Goal: Transaction & Acquisition: Download file/media

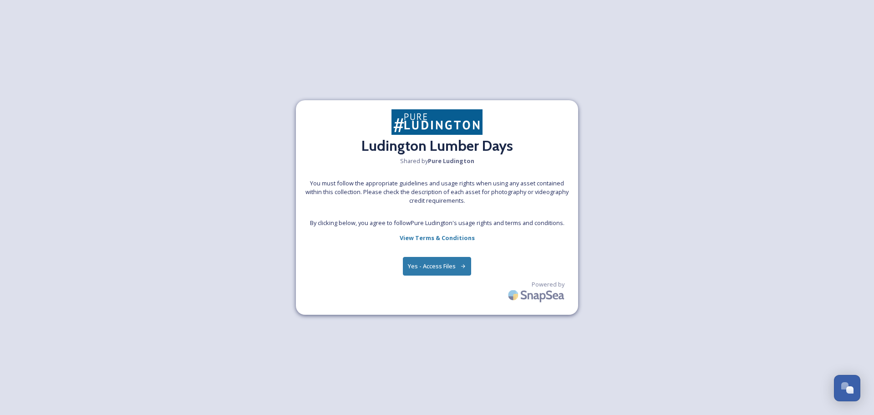
click at [438, 269] on button "Yes - Access Files" at bounding box center [437, 266] width 68 height 19
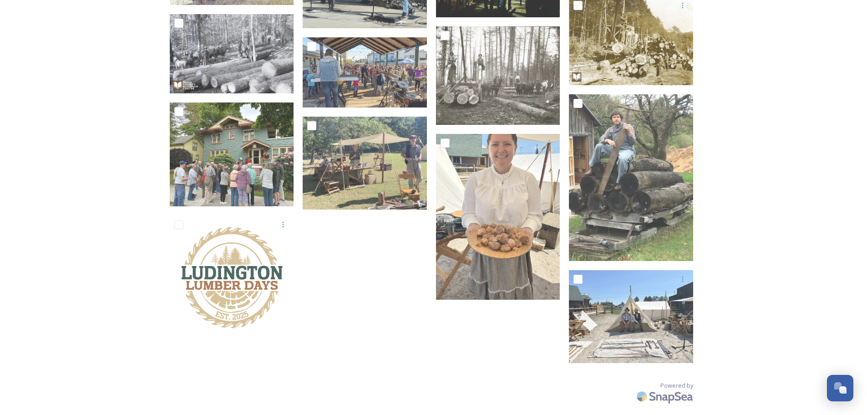
scroll to position [337, 0]
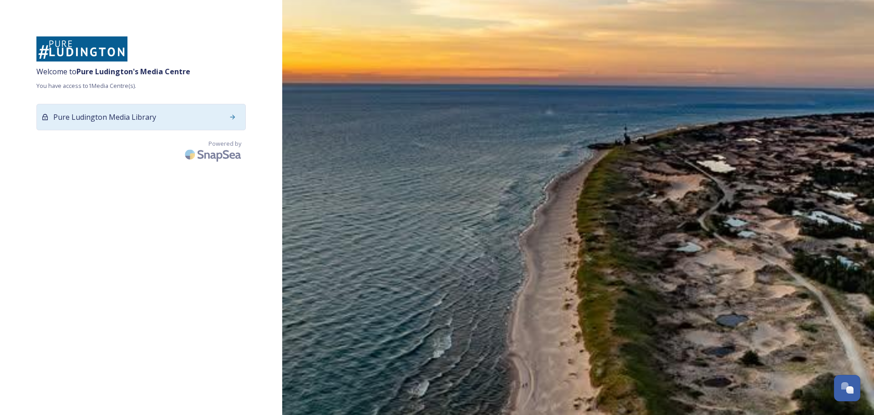
click at [232, 117] on icon at bounding box center [232, 116] width 7 height 7
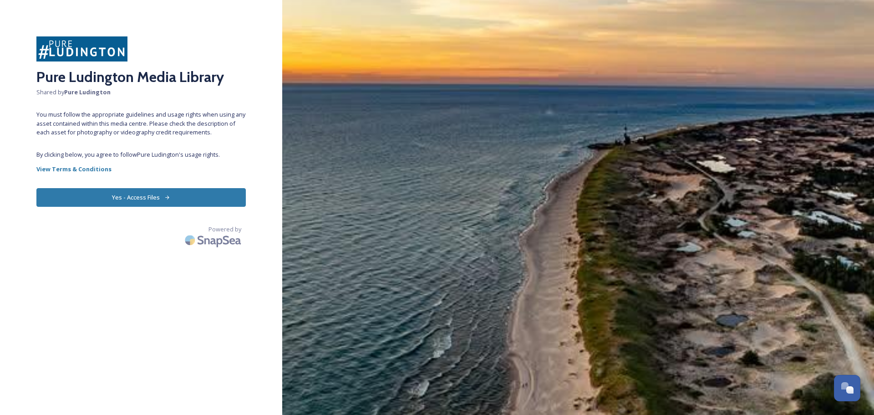
click at [155, 196] on button "Yes - Access Files" at bounding box center [140, 197] width 209 height 19
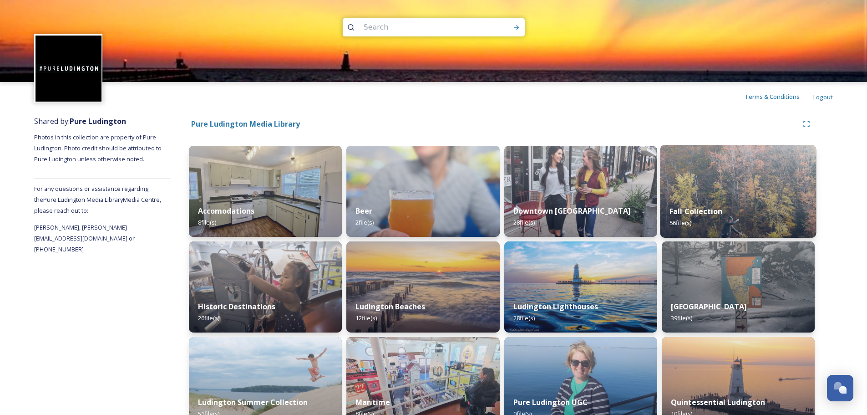
click at [739, 193] on img at bounding box center [738, 191] width 156 height 93
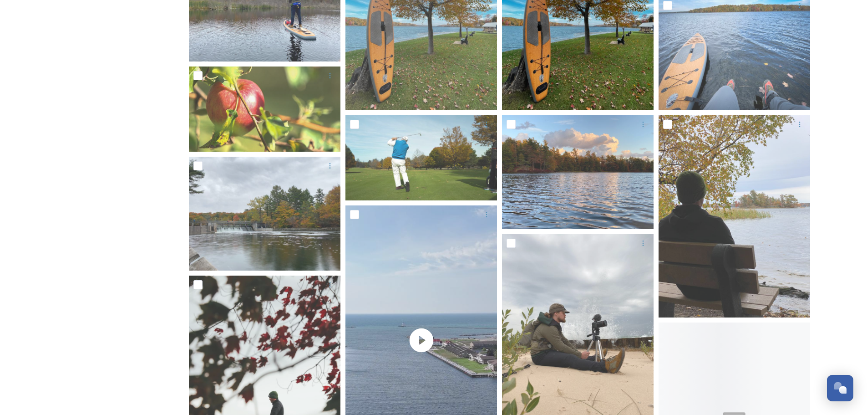
scroll to position [592, 0]
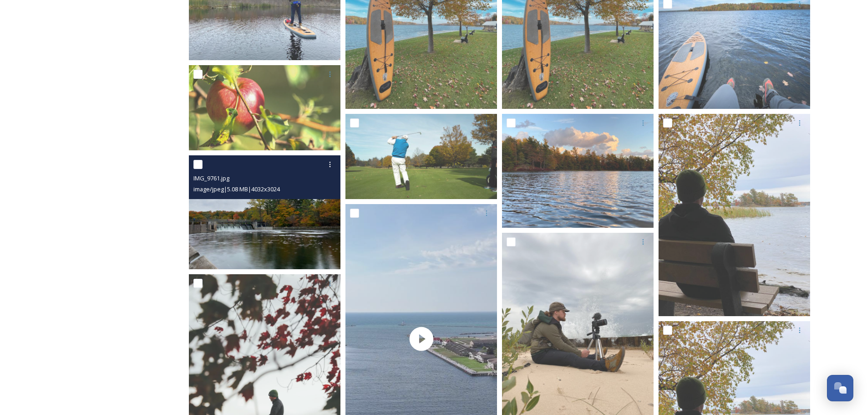
click at [276, 222] on img at bounding box center [265, 212] width 152 height 114
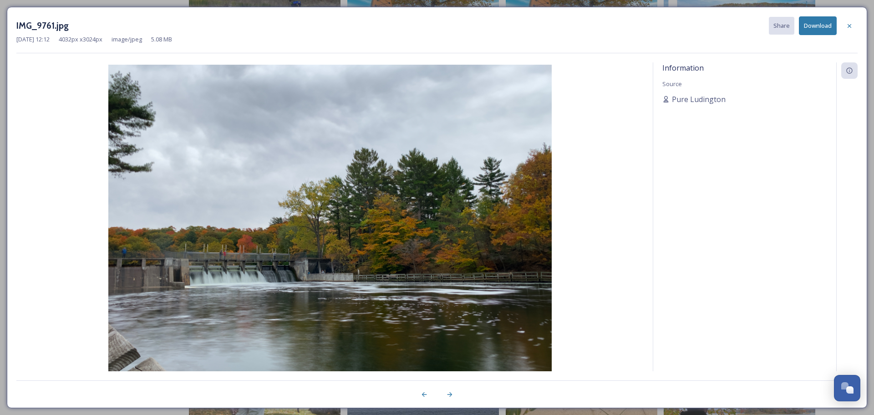
click at [846, 26] on div at bounding box center [850, 26] width 16 height 16
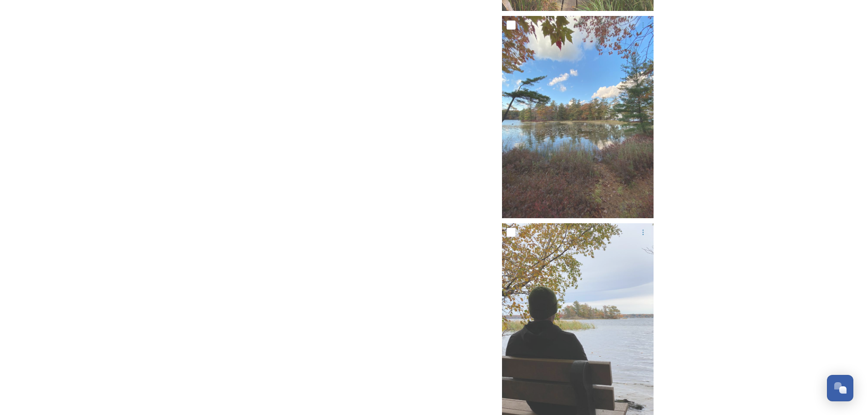
scroll to position [2440, 0]
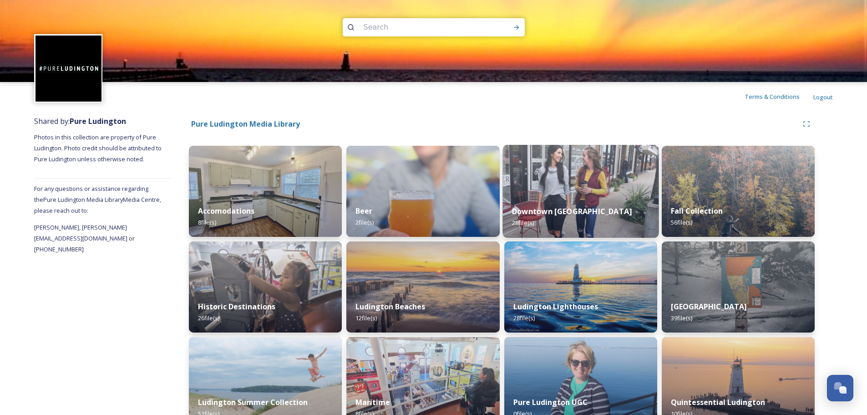
click at [625, 199] on div "Downtown Ludington 28 file(s)" at bounding box center [581, 216] width 156 height 41
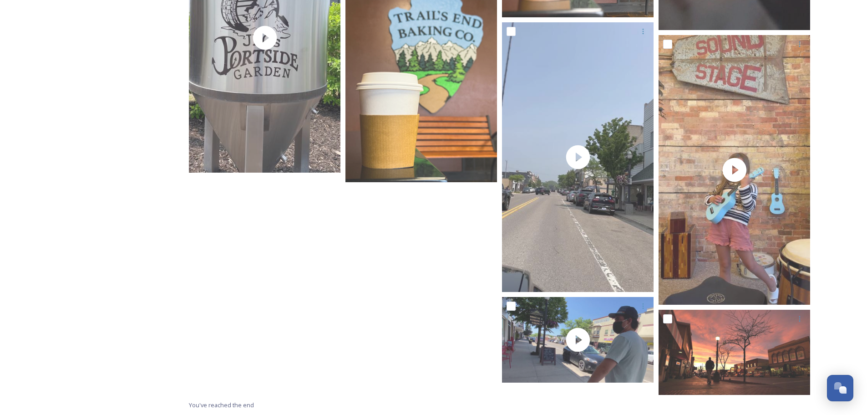
scroll to position [721, 0]
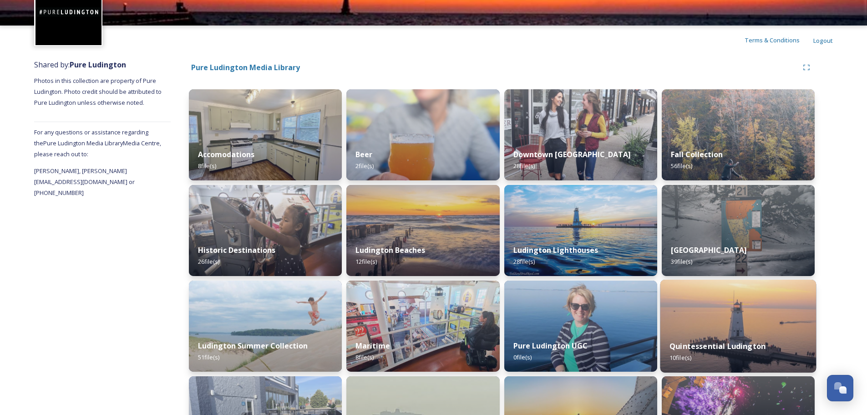
scroll to position [118, 0]
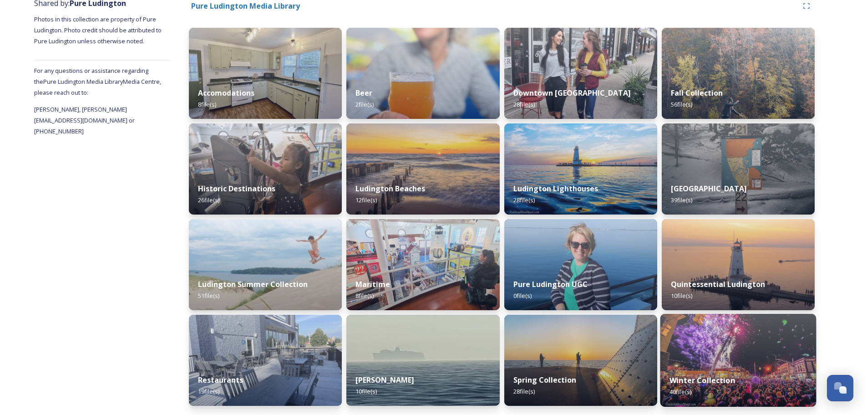
click at [762, 335] on img at bounding box center [738, 360] width 156 height 93
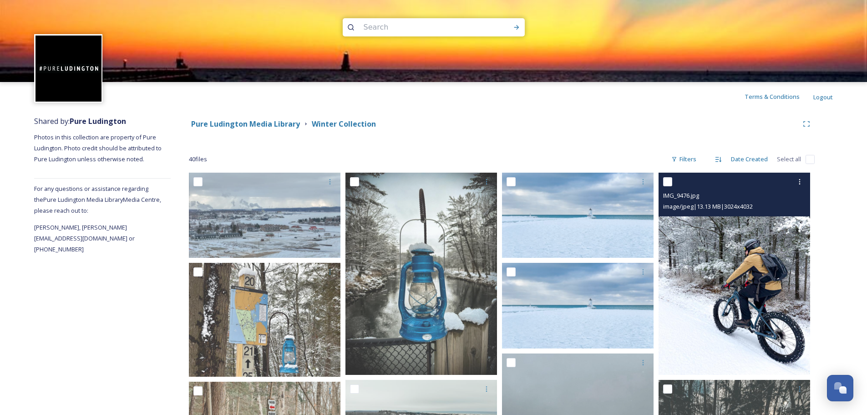
click at [732, 250] on img at bounding box center [735, 274] width 152 height 202
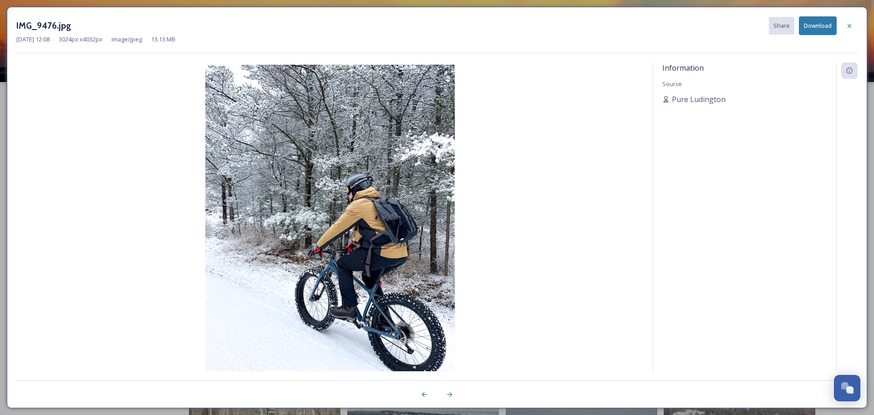
click at [822, 26] on button "Download" at bounding box center [818, 25] width 38 height 19
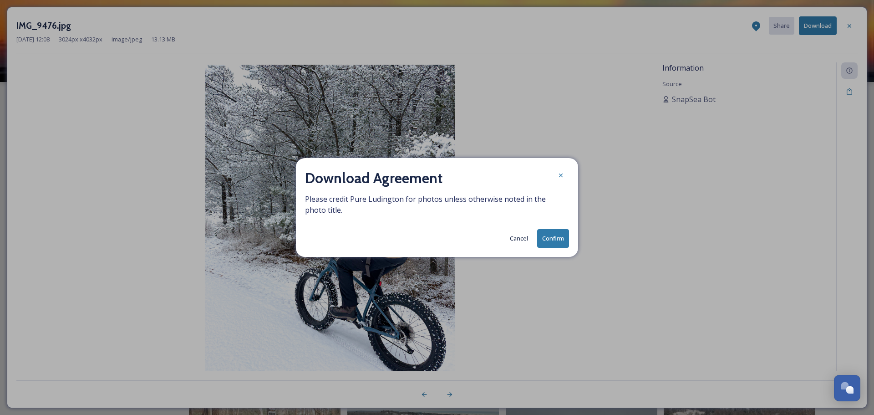
click at [547, 237] on button "Confirm" at bounding box center [553, 238] width 32 height 19
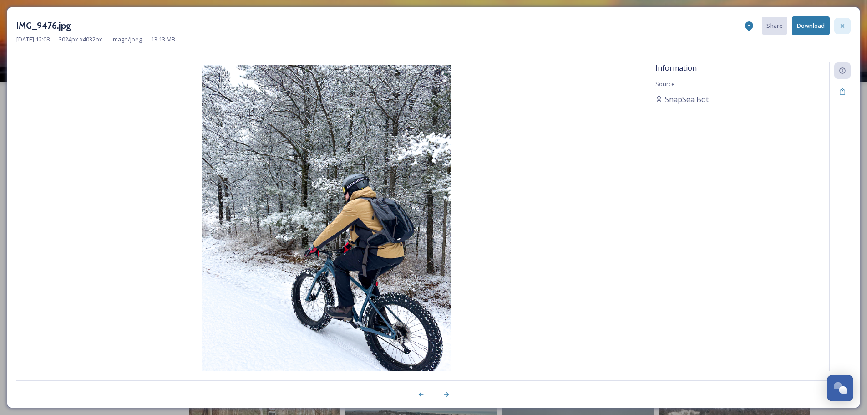
click at [847, 25] on div at bounding box center [843, 26] width 16 height 16
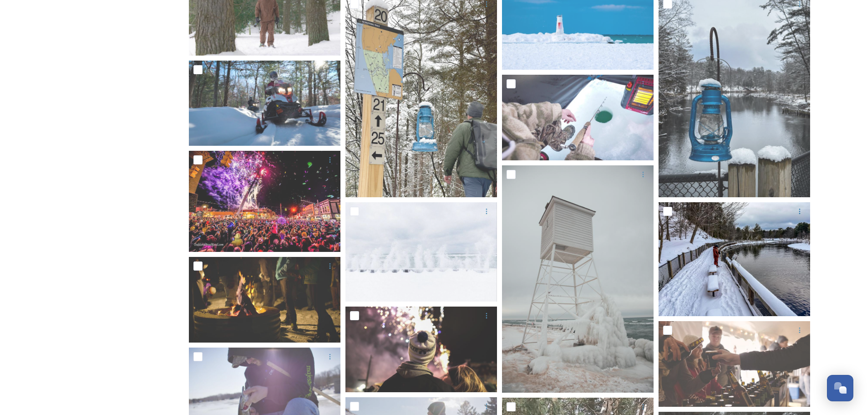
scroll to position [683, 0]
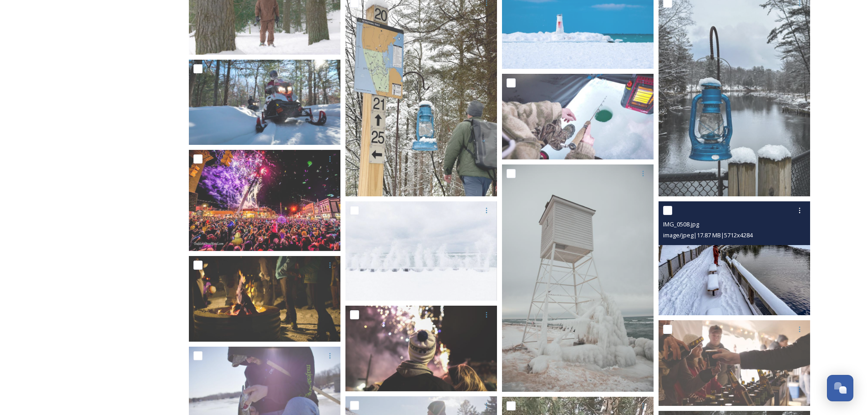
click at [758, 260] on img at bounding box center [735, 258] width 152 height 114
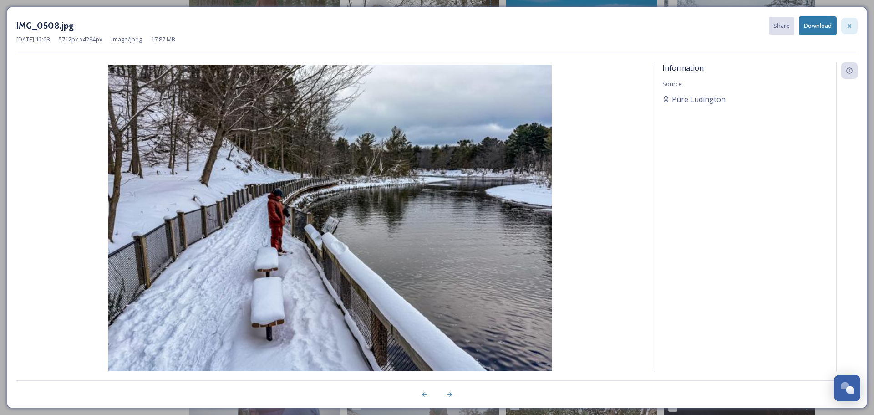
click at [843, 25] on div at bounding box center [850, 26] width 16 height 16
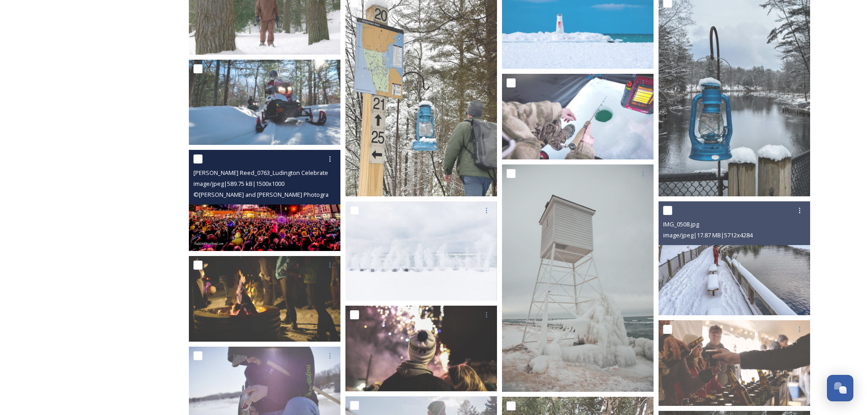
click at [243, 219] on img at bounding box center [265, 200] width 152 height 101
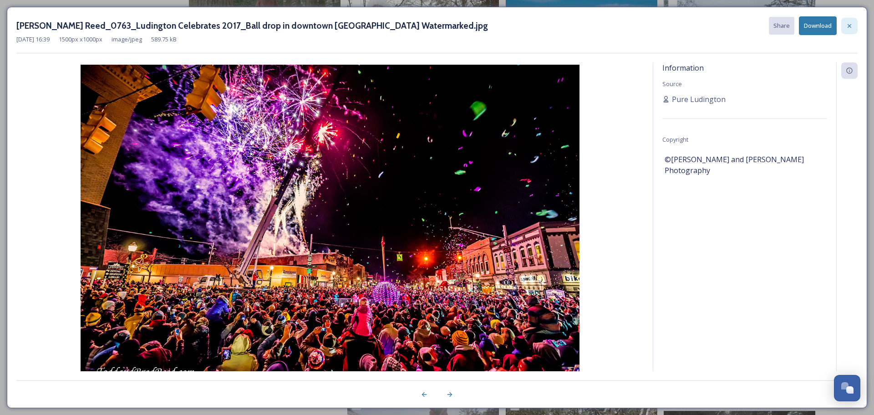
click at [850, 22] on icon at bounding box center [849, 25] width 7 height 7
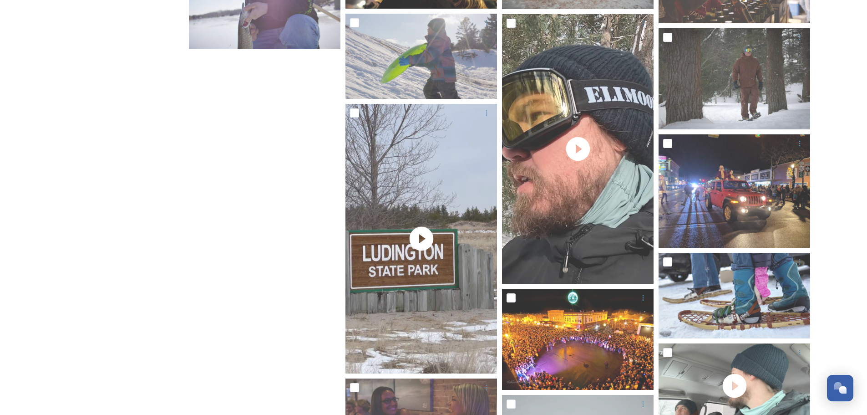
scroll to position [1020, 0]
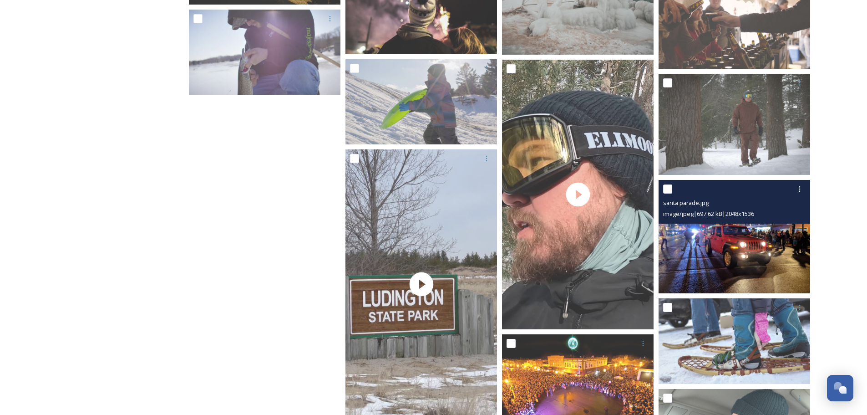
click at [729, 243] on img at bounding box center [735, 237] width 152 height 114
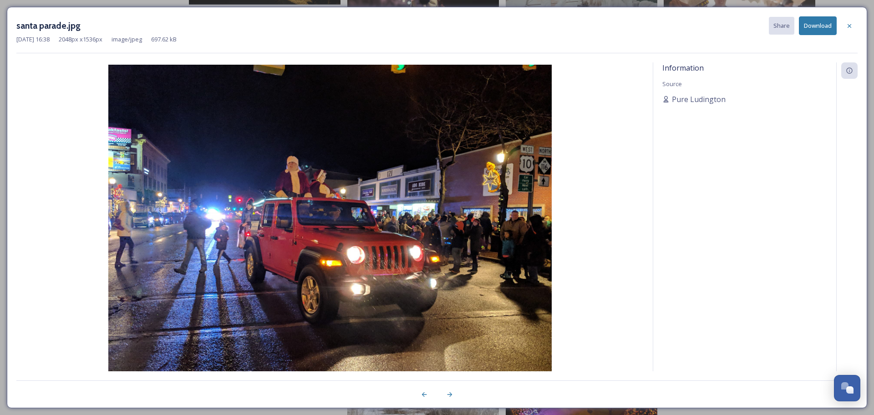
click at [813, 27] on button "Download" at bounding box center [818, 25] width 38 height 19
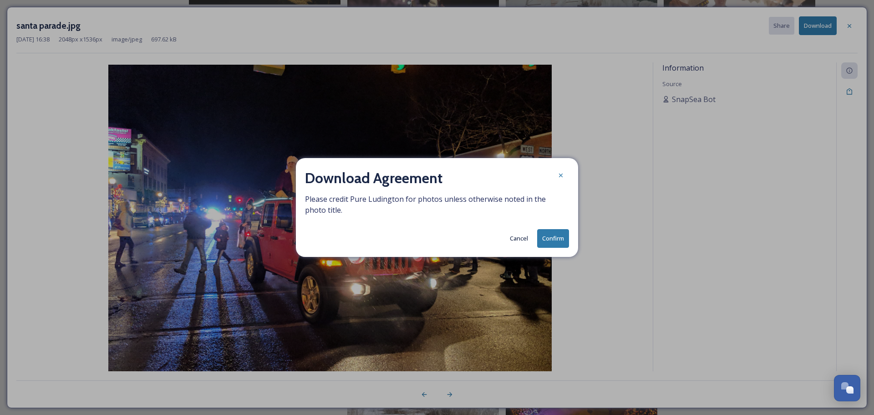
click at [552, 241] on button "Confirm" at bounding box center [553, 238] width 32 height 19
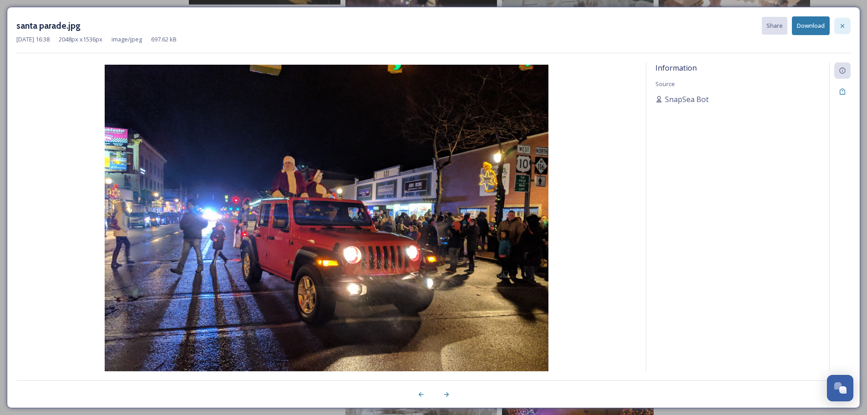
click at [846, 23] on icon at bounding box center [842, 25] width 7 height 7
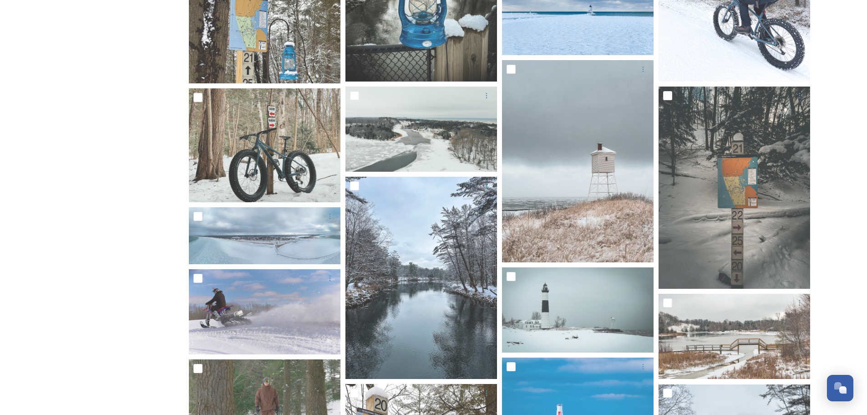
scroll to position [18, 0]
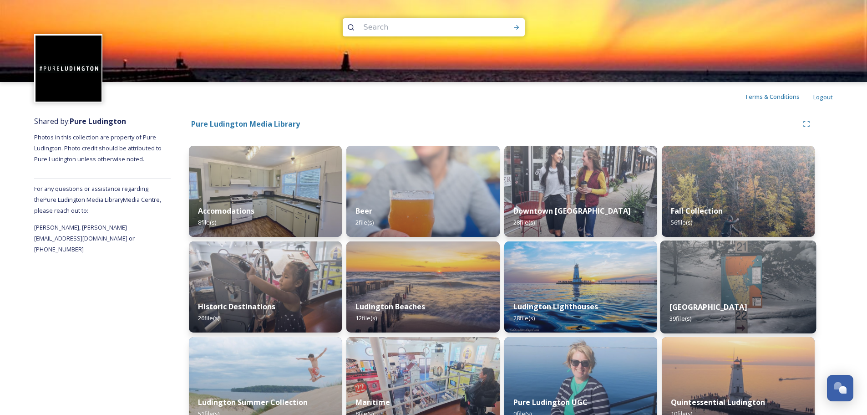
click at [768, 268] on img at bounding box center [738, 286] width 156 height 93
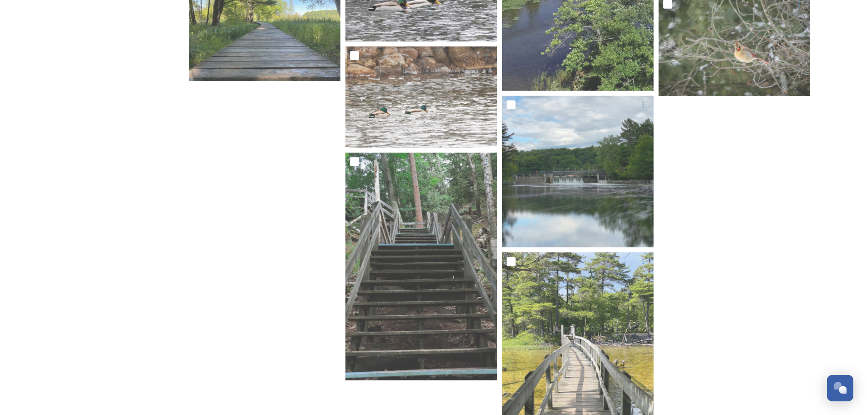
scroll to position [1740, 0]
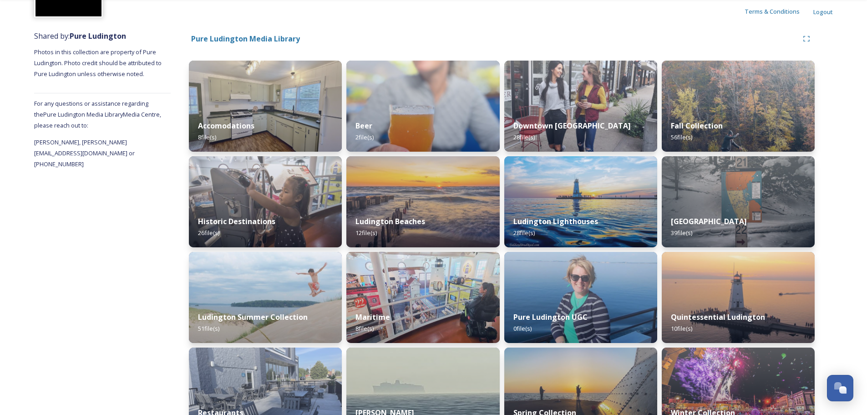
scroll to position [91, 0]
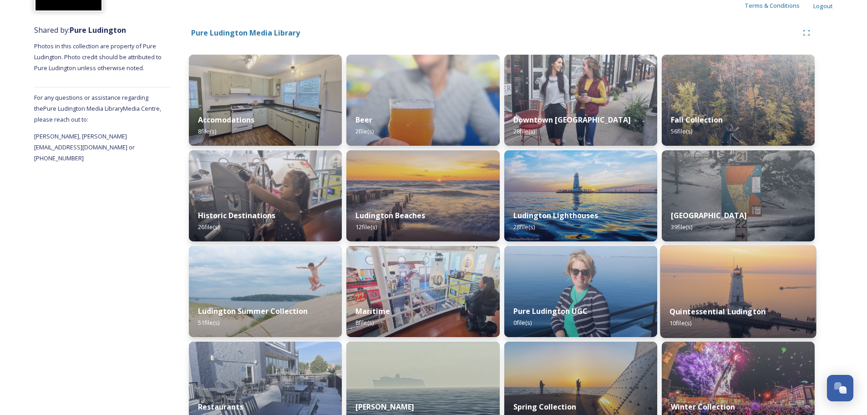
click at [744, 275] on img at bounding box center [738, 291] width 156 height 93
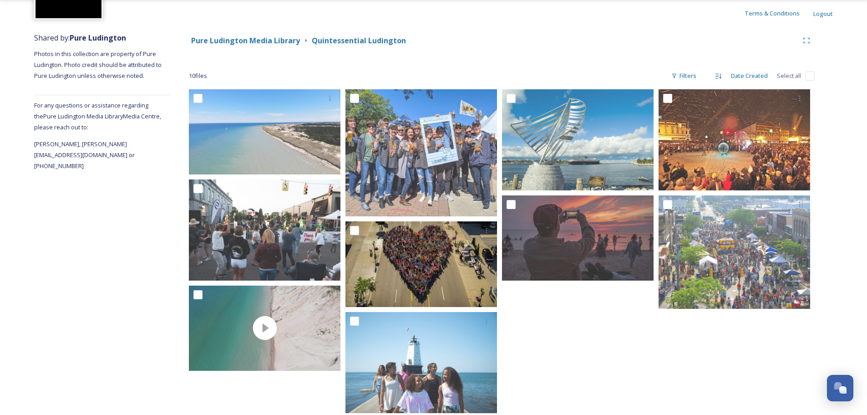
scroll to position [91, 0]
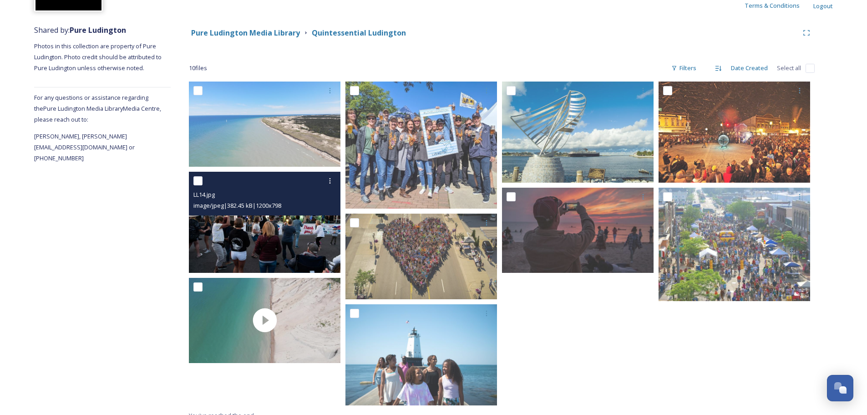
click at [300, 244] on img at bounding box center [265, 222] width 152 height 101
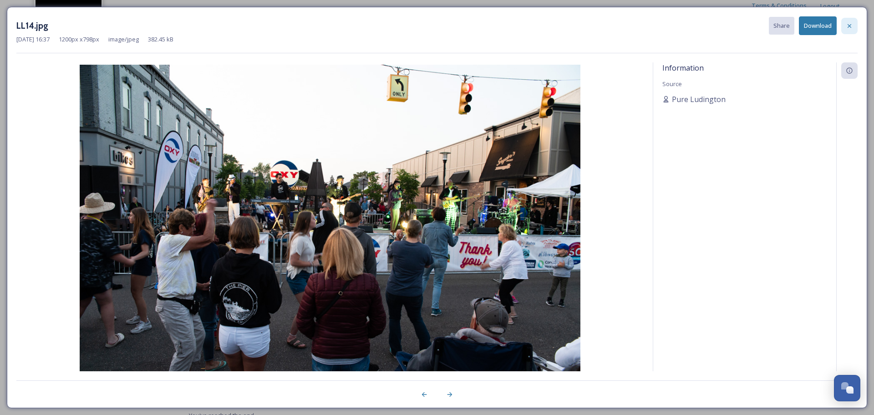
click at [844, 25] on div at bounding box center [850, 26] width 16 height 16
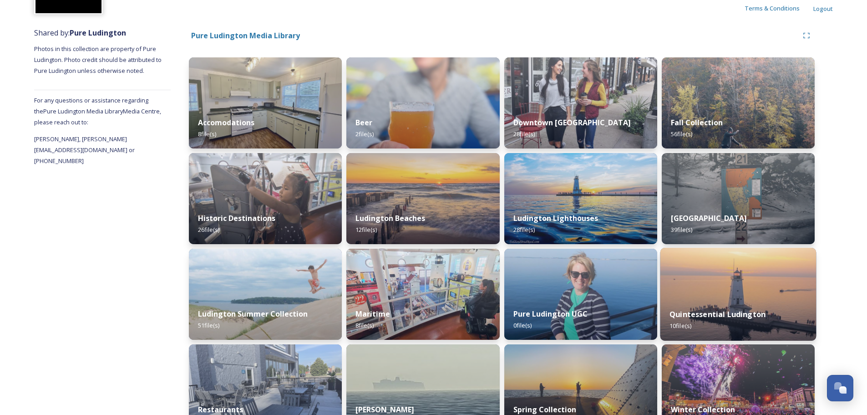
scroll to position [72, 0]
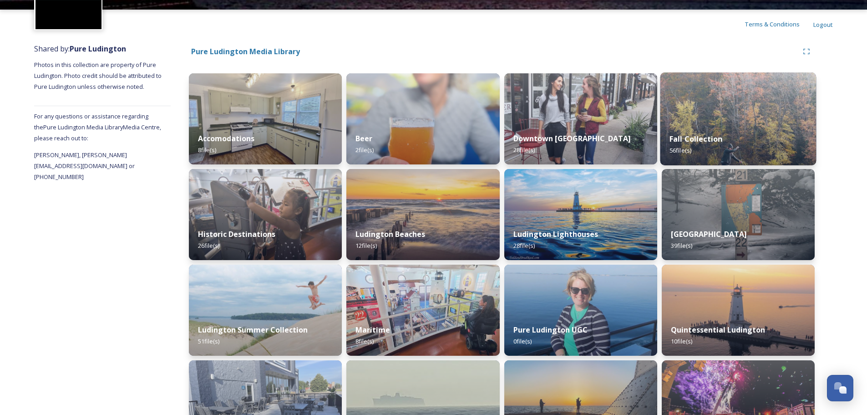
click at [729, 110] on img at bounding box center [738, 118] width 156 height 93
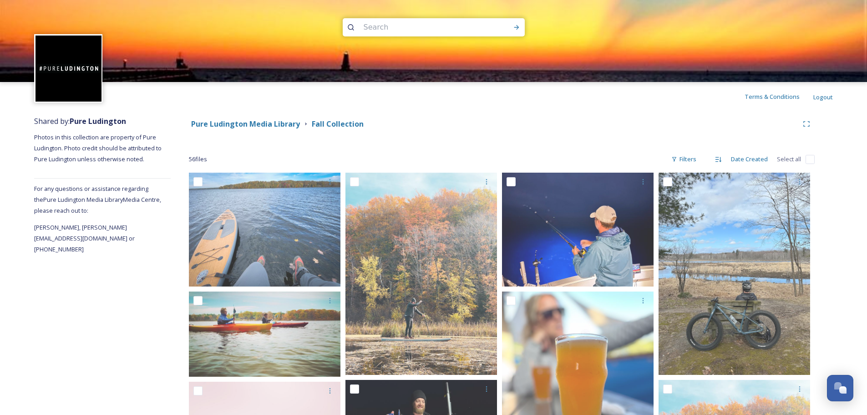
drag, startPoint x: 858, startPoint y: 243, endPoint x: 853, endPoint y: 246, distance: 5.9
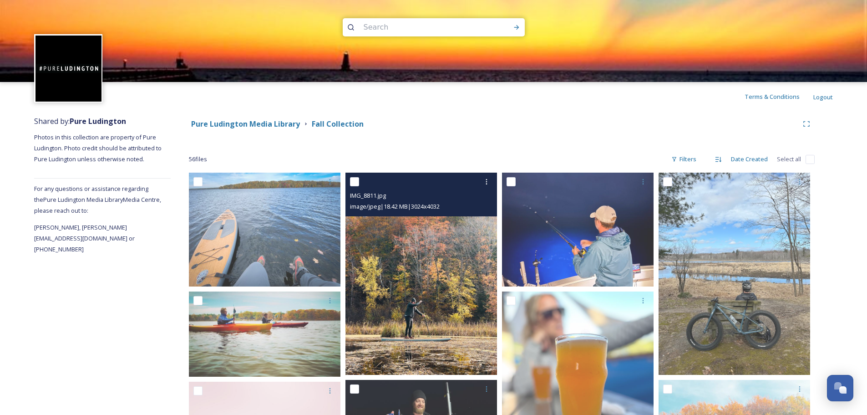
click at [450, 311] on img at bounding box center [422, 274] width 152 height 202
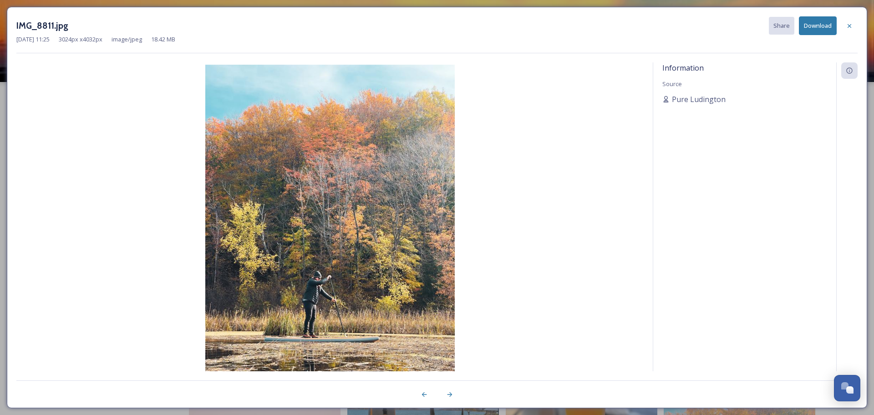
click at [818, 28] on button "Download" at bounding box center [818, 25] width 38 height 19
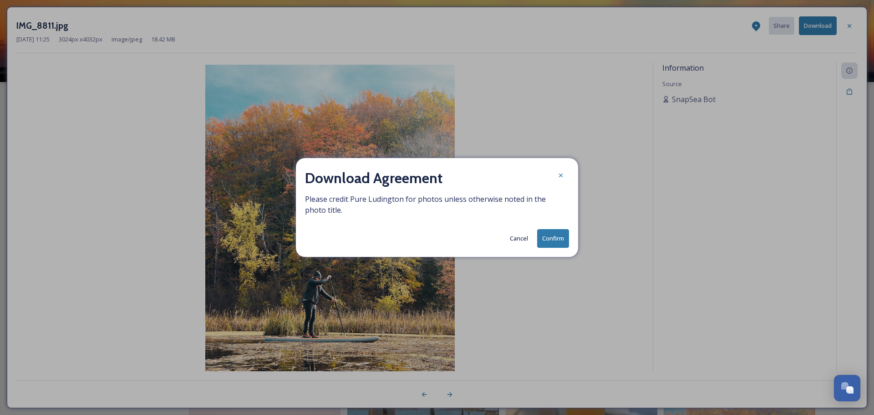
click at [546, 241] on button "Confirm" at bounding box center [553, 238] width 32 height 19
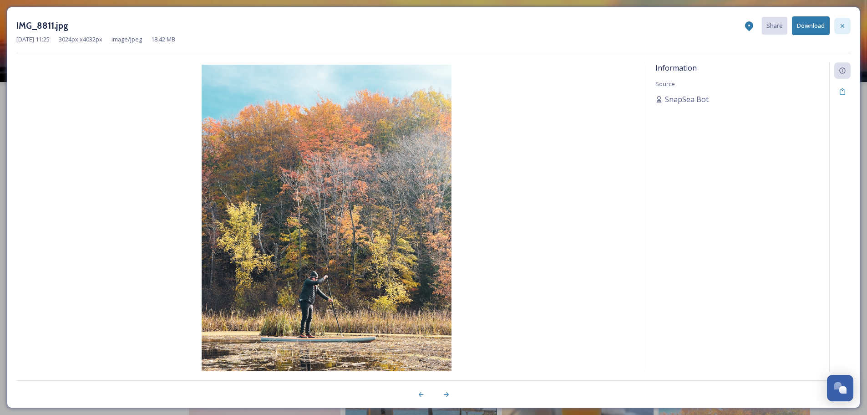
click at [848, 27] on div at bounding box center [843, 26] width 16 height 16
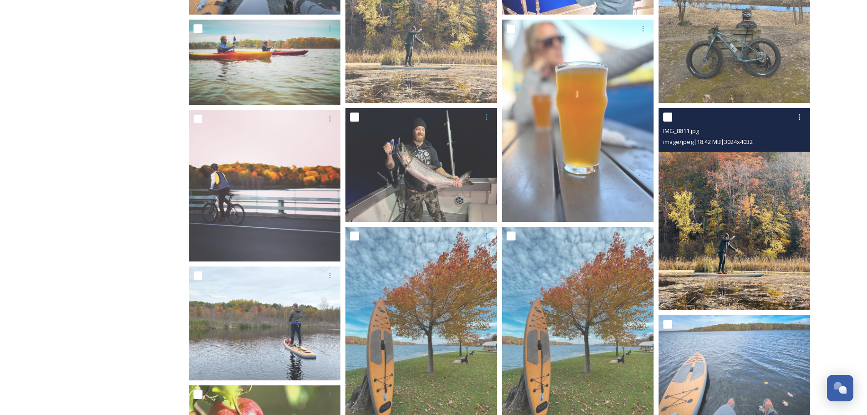
scroll to position [273, 0]
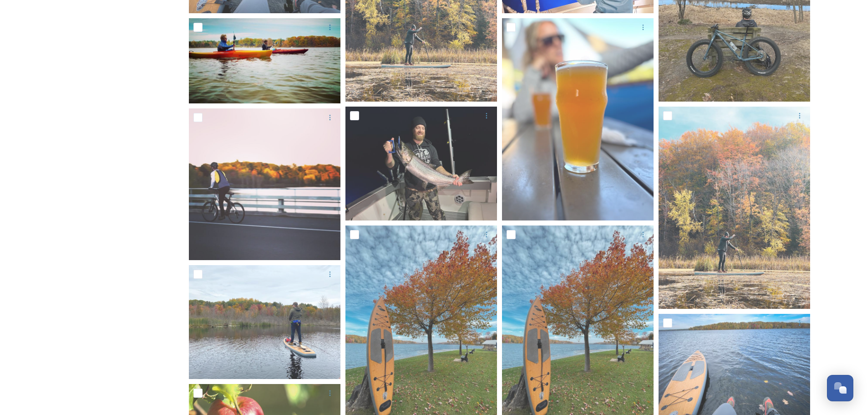
drag, startPoint x: 153, startPoint y: 15, endPoint x: 199, endPoint y: 38, distance: 51.7
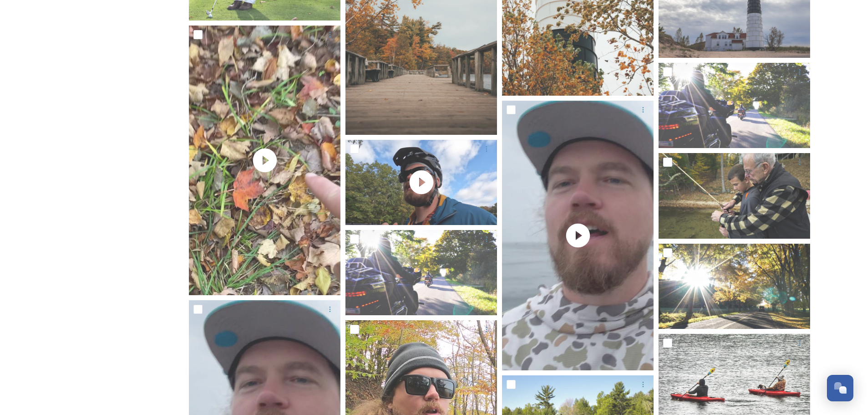
scroll to position [983, 0]
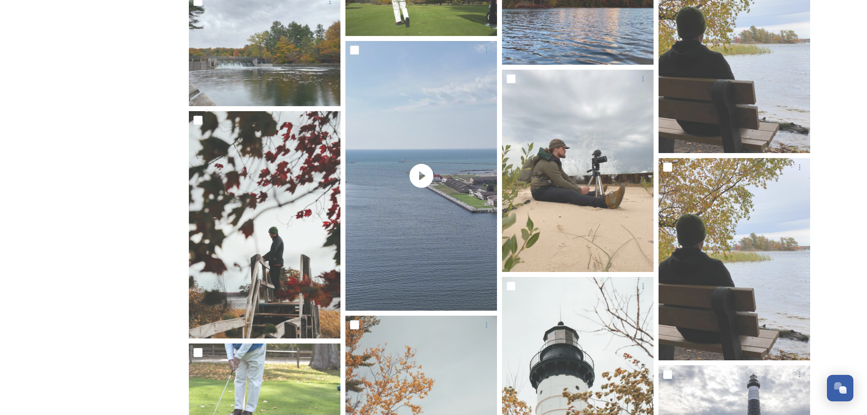
scroll to position [573, 0]
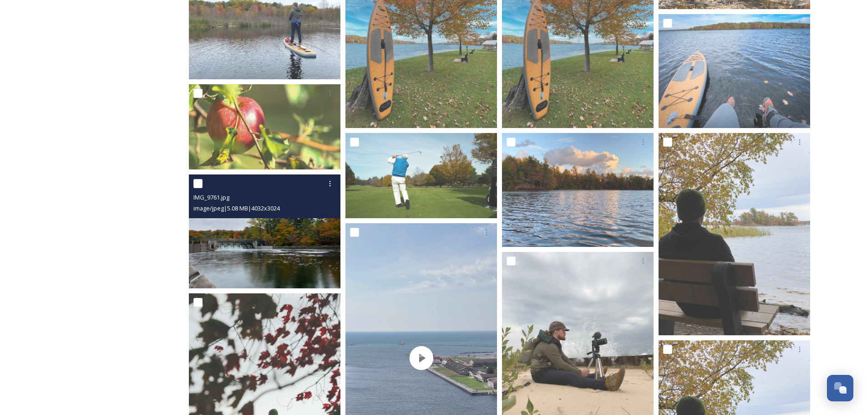
click at [286, 261] on img at bounding box center [265, 231] width 152 height 114
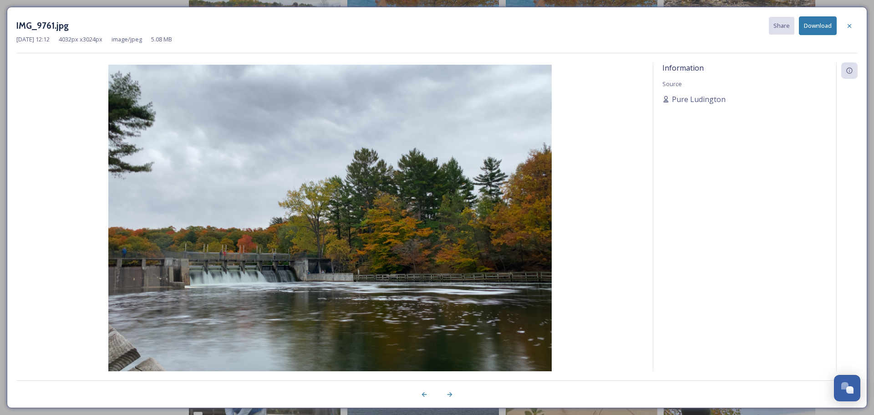
click at [809, 25] on button "Download" at bounding box center [818, 25] width 38 height 19
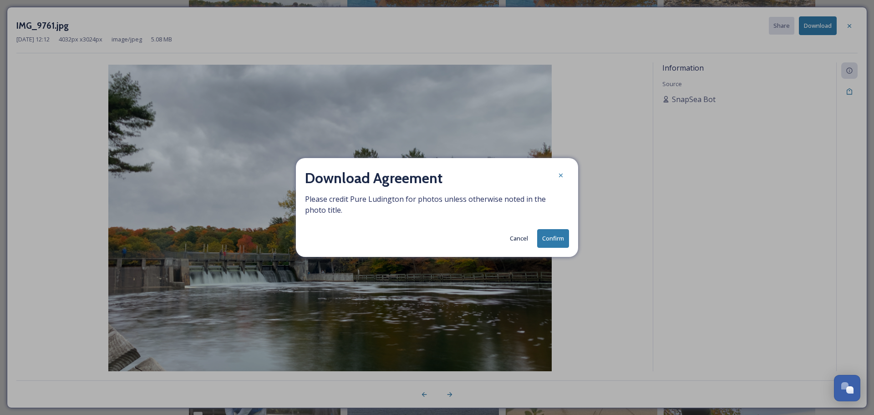
click at [553, 232] on button "Confirm" at bounding box center [553, 238] width 32 height 19
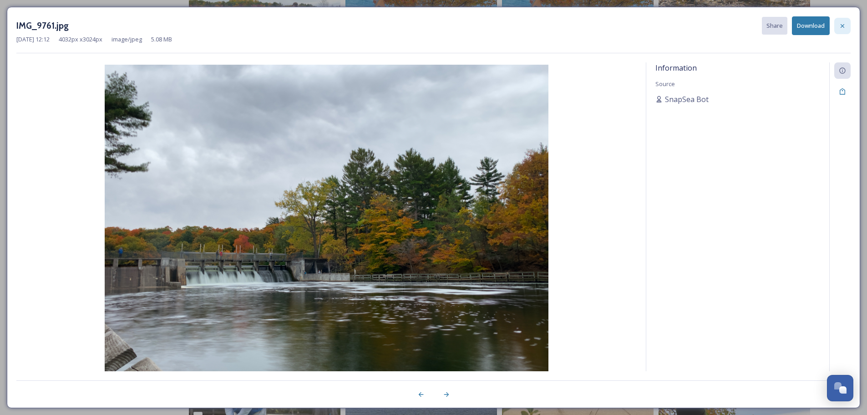
click at [845, 25] on icon at bounding box center [842, 25] width 7 height 7
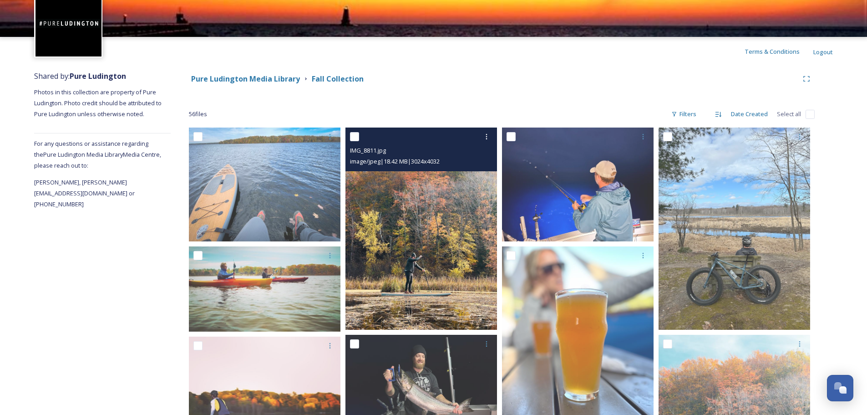
scroll to position [26, 0]
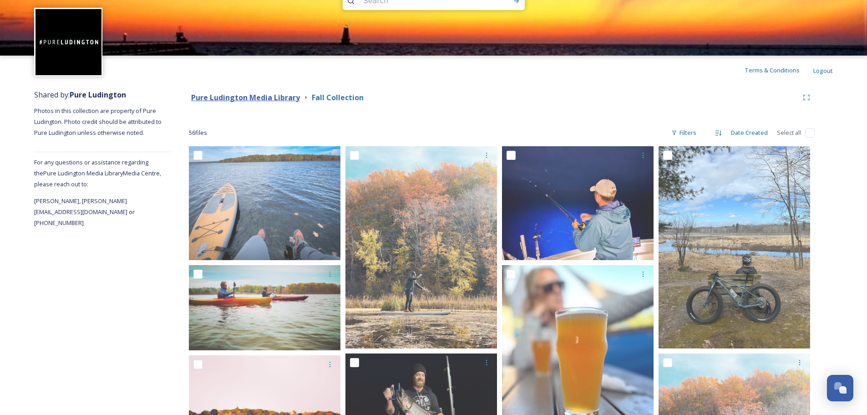
click at [254, 95] on strong "Pure Ludington Media Library" at bounding box center [245, 97] width 109 height 10
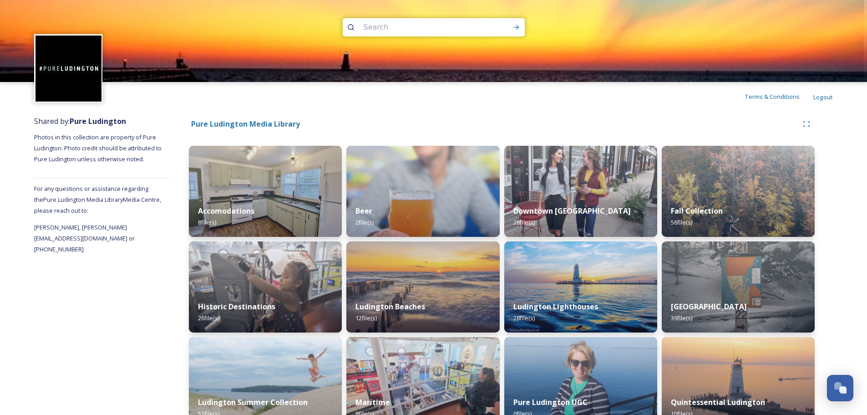
click at [592, 201] on div "Downtown Ludington 28 file(s)" at bounding box center [581, 216] width 153 height 41
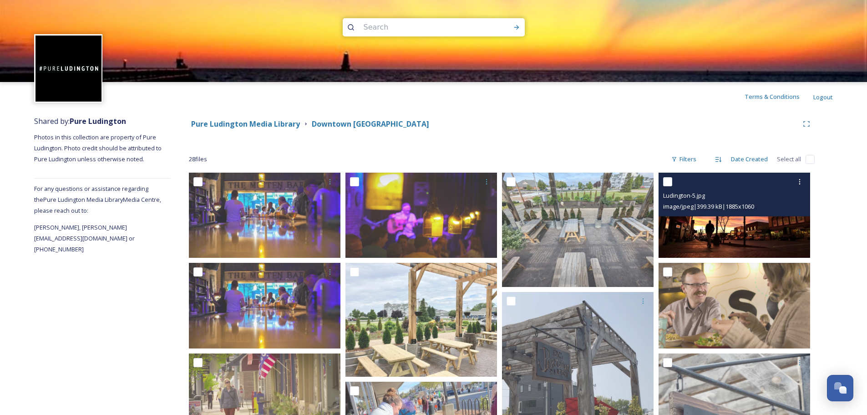
click at [770, 233] on img at bounding box center [735, 215] width 152 height 85
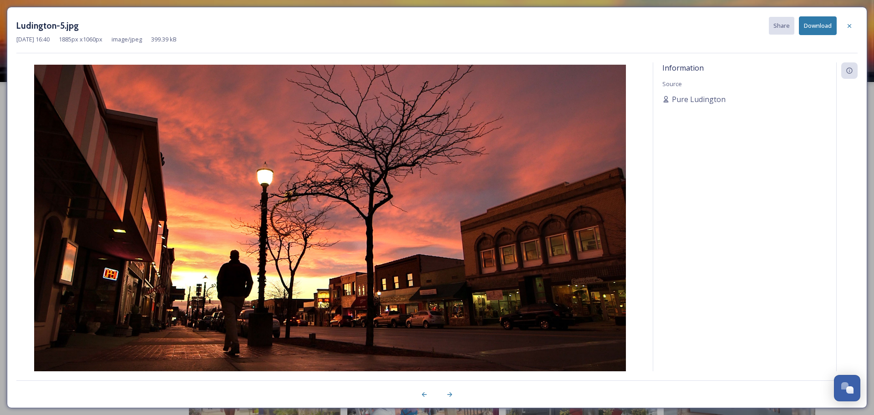
click at [811, 27] on button "Download" at bounding box center [818, 25] width 38 height 19
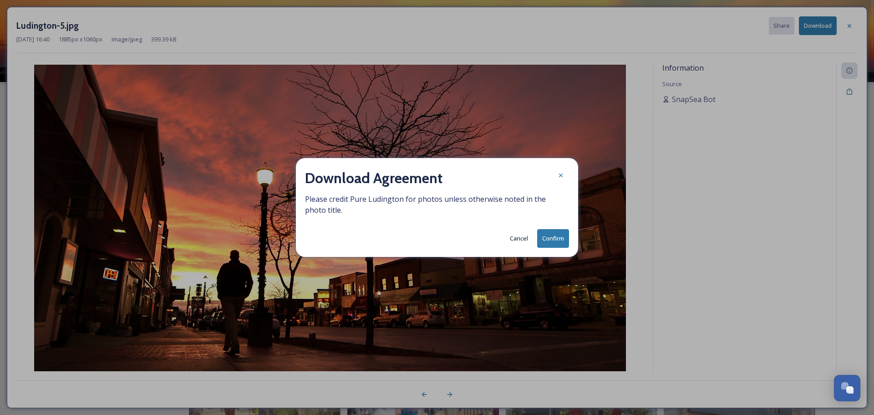
click at [555, 238] on button "Confirm" at bounding box center [553, 238] width 32 height 19
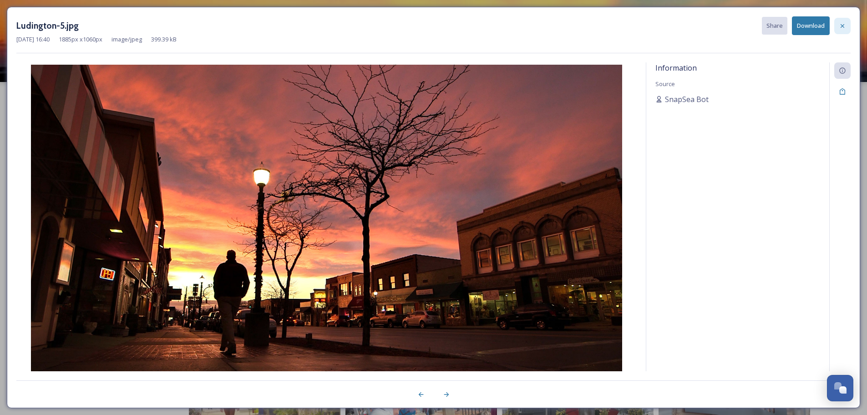
click at [843, 23] on icon at bounding box center [842, 25] width 7 height 7
